Goal: Use online tool/utility: Utilize a website feature to perform a specific function

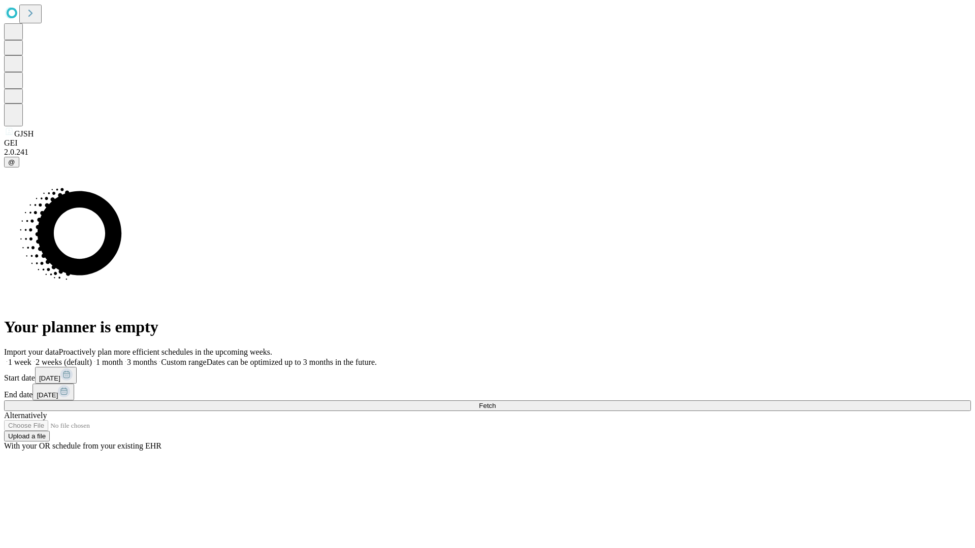
click at [496, 402] on span "Fetch" at bounding box center [487, 406] width 17 height 8
